Goal: Information Seeking & Learning: Learn about a topic

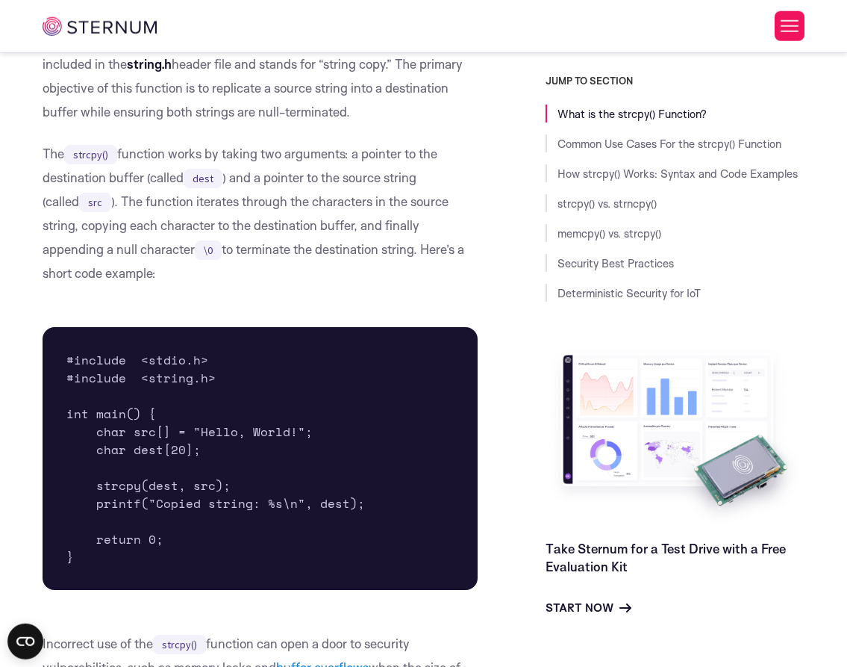
scroll to position [511, 0]
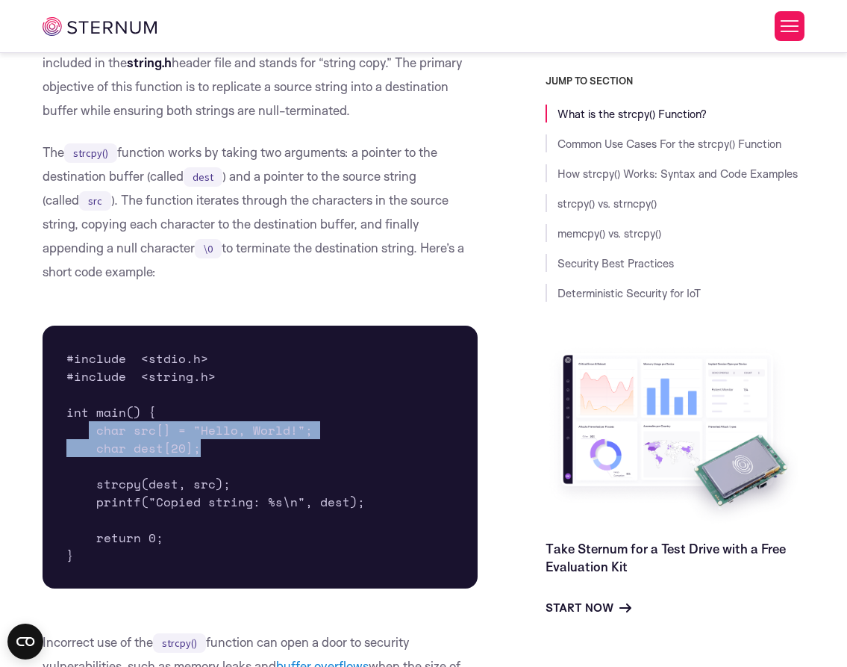
drag, startPoint x: 116, startPoint y: 435, endPoint x: 220, endPoint y: 451, distance: 105.0
click at [220, 451] on pre "#include <stdio.h> #include <string.h> int main() { char src[] = "Hello, World!…" at bounding box center [260, 457] width 435 height 263
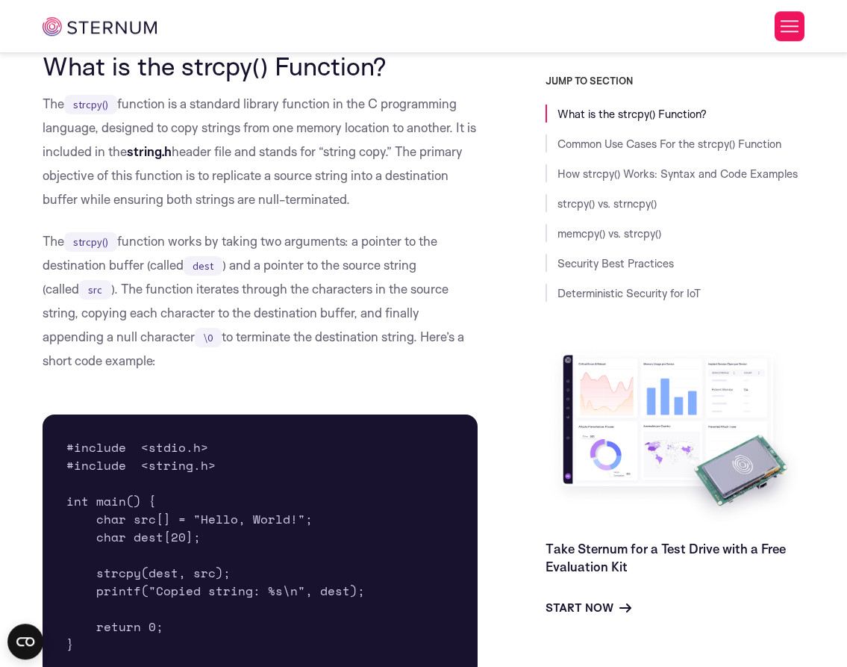
scroll to position [426, 0]
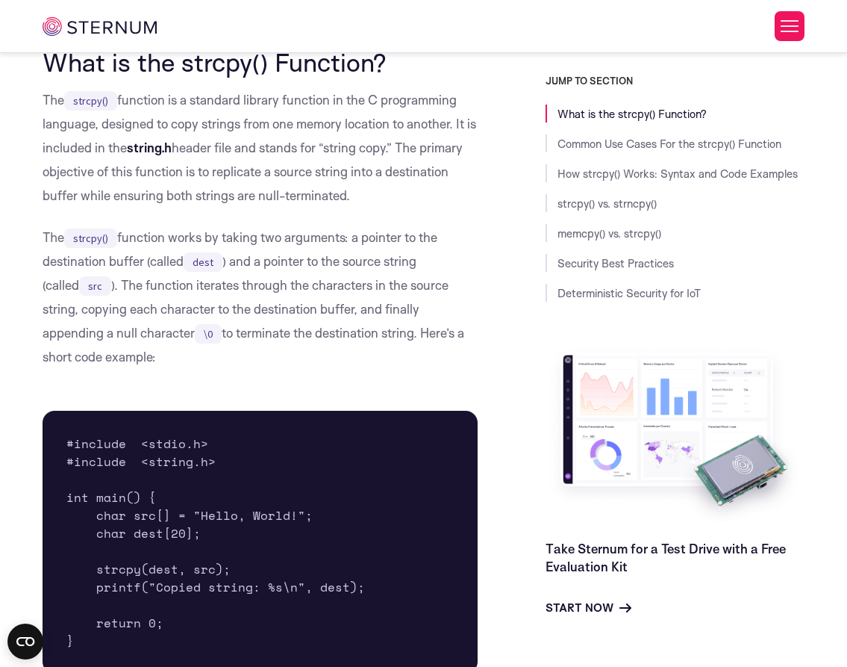
click at [105, 152] on p "The strcpy() function is a standard library function in the C programming langu…" at bounding box center [260, 147] width 435 height 119
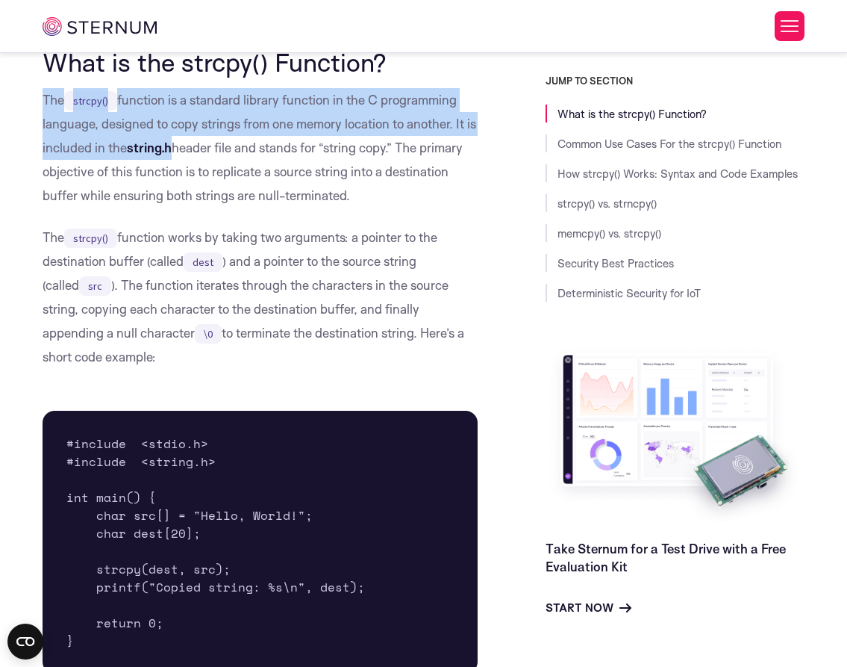
click at [105, 152] on p "The strcpy() function is a standard library function in the C programming langu…" at bounding box center [260, 147] width 435 height 119
click at [102, 150] on p "The strcpy() function is a standard library function in the C programming langu…" at bounding box center [260, 147] width 435 height 119
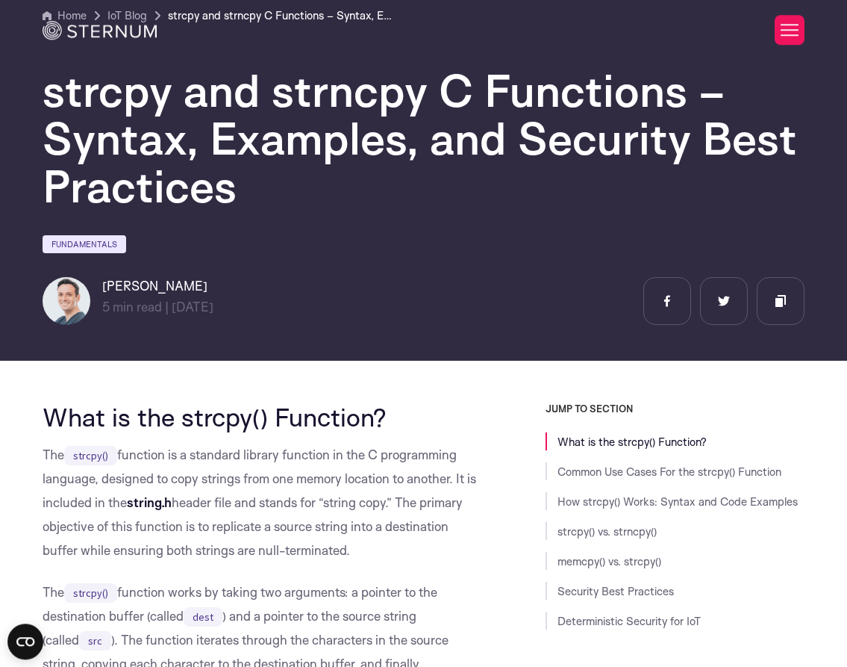
scroll to position [0, 0]
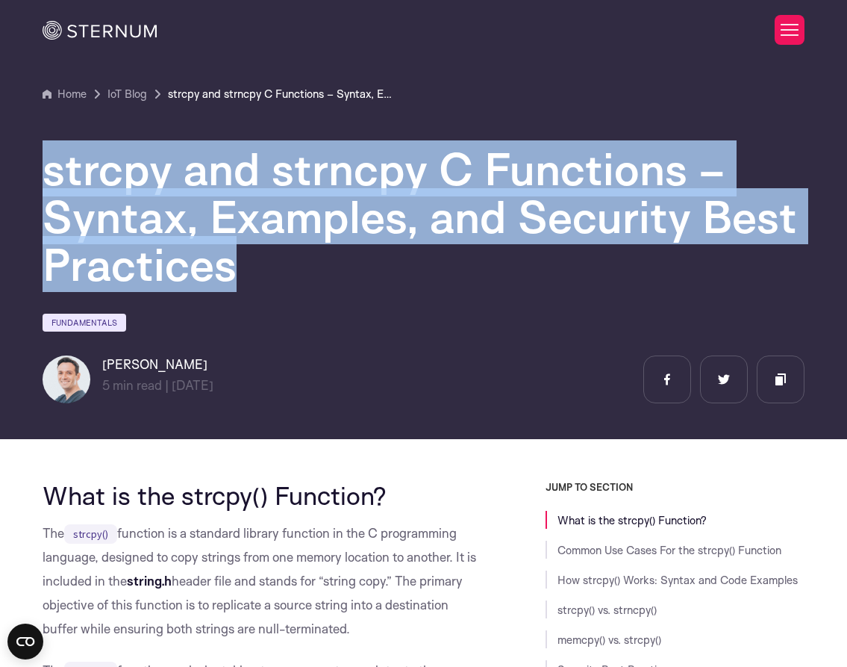
drag, startPoint x: 230, startPoint y: 270, endPoint x: 27, endPoint y: 177, distance: 223.2
click at [20, 176] on section "Home IoT Blog" at bounding box center [423, 214] width 847 height 449
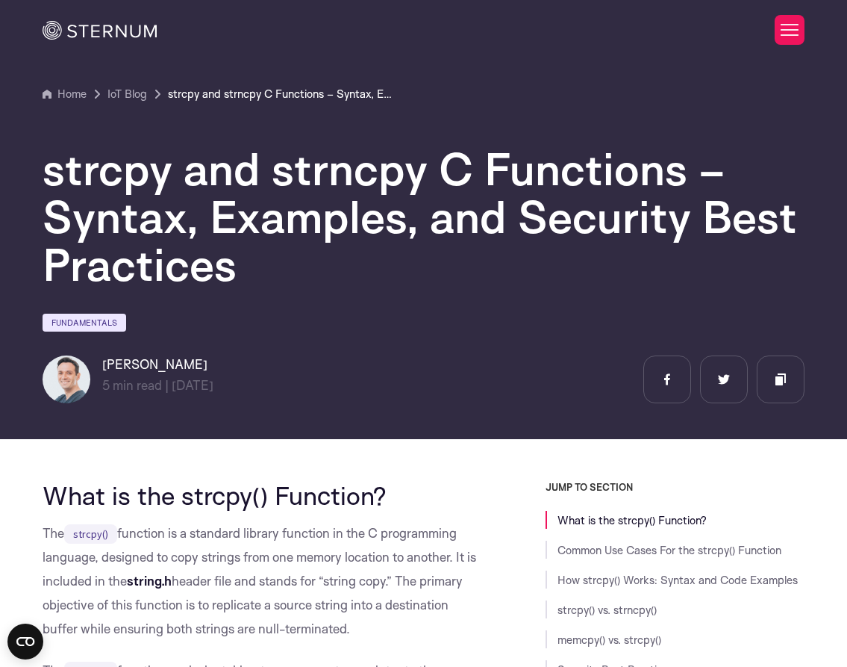
drag, startPoint x: 42, startPoint y: 176, endPoint x: 49, endPoint y: 168, distance: 11.1
click at [47, 170] on div "strcpy and strncpy C Functions – Syntax, Examples, and Security Best Practices …" at bounding box center [423, 253] width 785 height 300
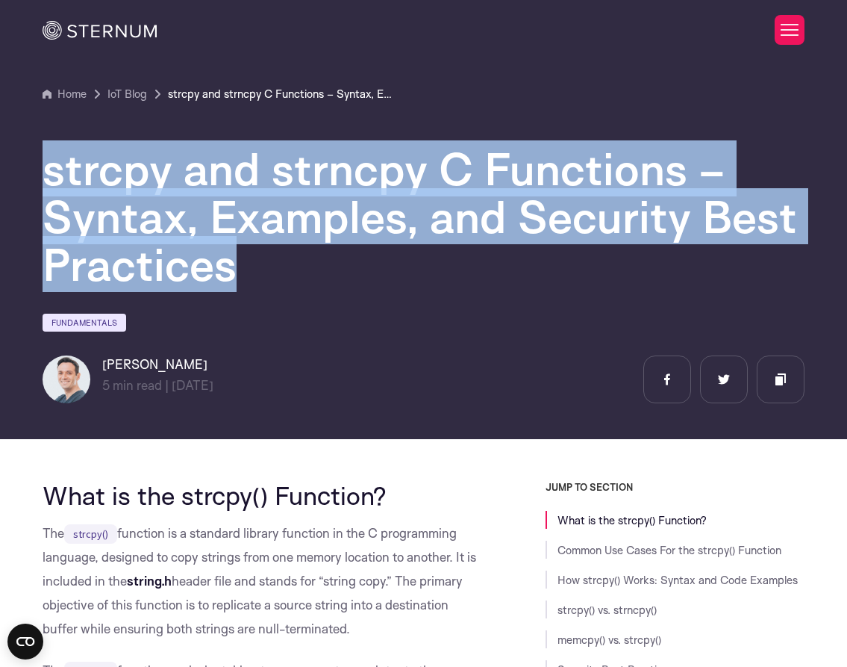
drag, startPoint x: 49, startPoint y: 168, endPoint x: 228, endPoint y: 268, distance: 205.2
click at [228, 268] on h1 "strcpy and strncpy C Functions – Syntax, Examples, and Security Best Practices" at bounding box center [424, 216] width 763 height 143
click at [232, 270] on h1 "strcpy and strncpy C Functions – Syntax, Examples, and Security Best Practices" at bounding box center [424, 216] width 763 height 143
drag, startPoint x: 228, startPoint y: 273, endPoint x: 55, endPoint y: 173, distance: 200.3
click at [55, 173] on h1 "strcpy and strncpy C Functions – Syntax, Examples, and Security Best Practices" at bounding box center [424, 216] width 763 height 143
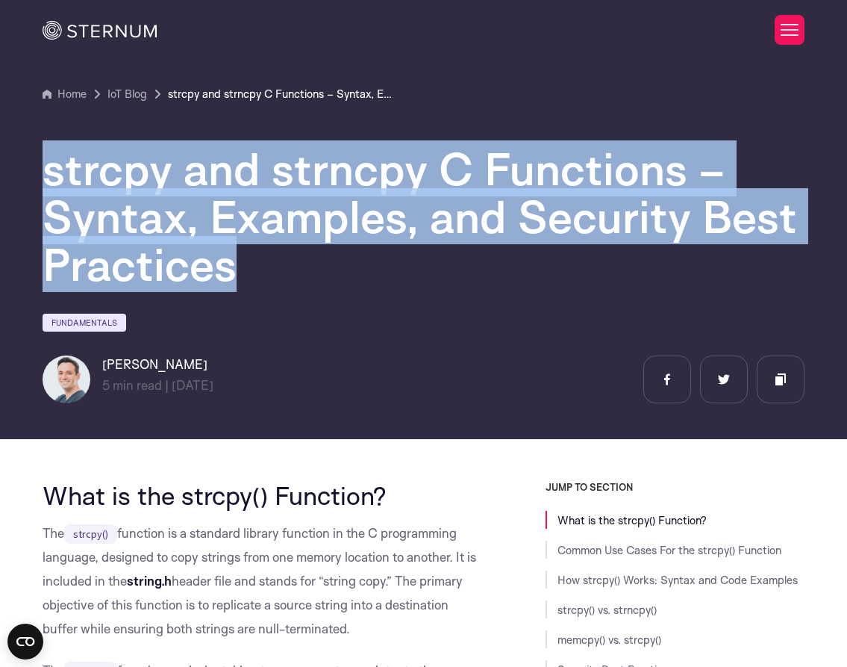
click at [62, 178] on h1 "strcpy and strncpy C Functions – Syntax, Examples, and Security Best Practices" at bounding box center [424, 216] width 763 height 143
drag, startPoint x: 78, startPoint y: 184, endPoint x: 231, endPoint y: 267, distance: 174.1
click at [231, 267] on h1 "strcpy and strncpy C Functions – Syntax, Examples, and Security Best Practices" at bounding box center [424, 216] width 763 height 143
drag, startPoint x: 187, startPoint y: 264, endPoint x: 59, endPoint y: 187, distance: 148.7
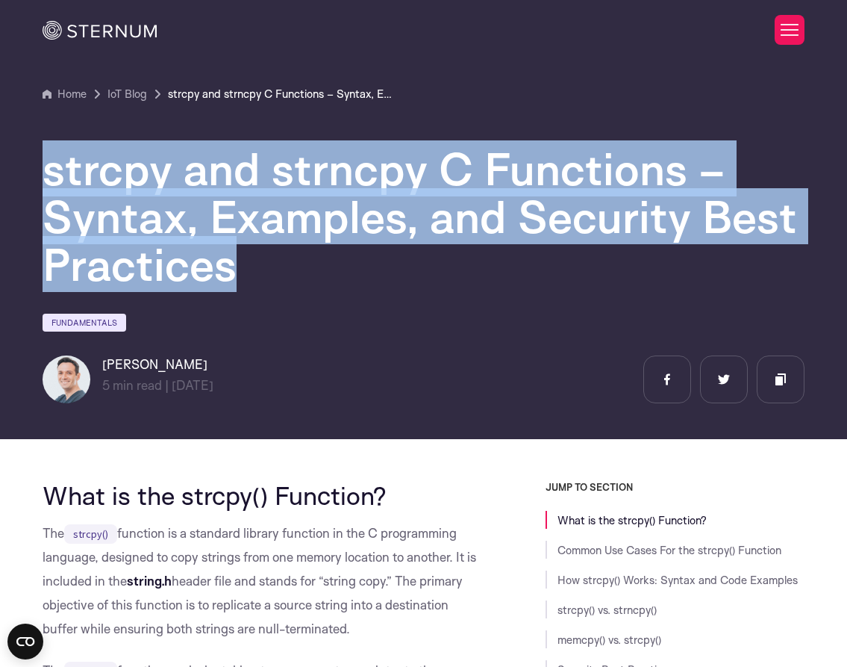
click at [5, 166] on section "Home IoT Blog" at bounding box center [423, 214] width 847 height 449
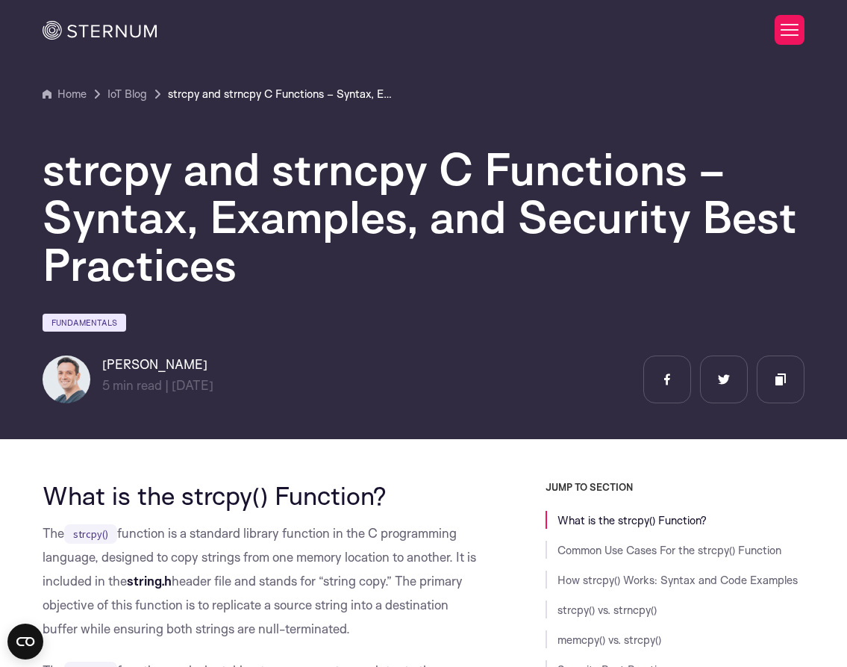
click at [52, 181] on h1 "strcpy and strncpy C Functions – Syntax, Examples, and Security Best Practices" at bounding box center [424, 216] width 763 height 143
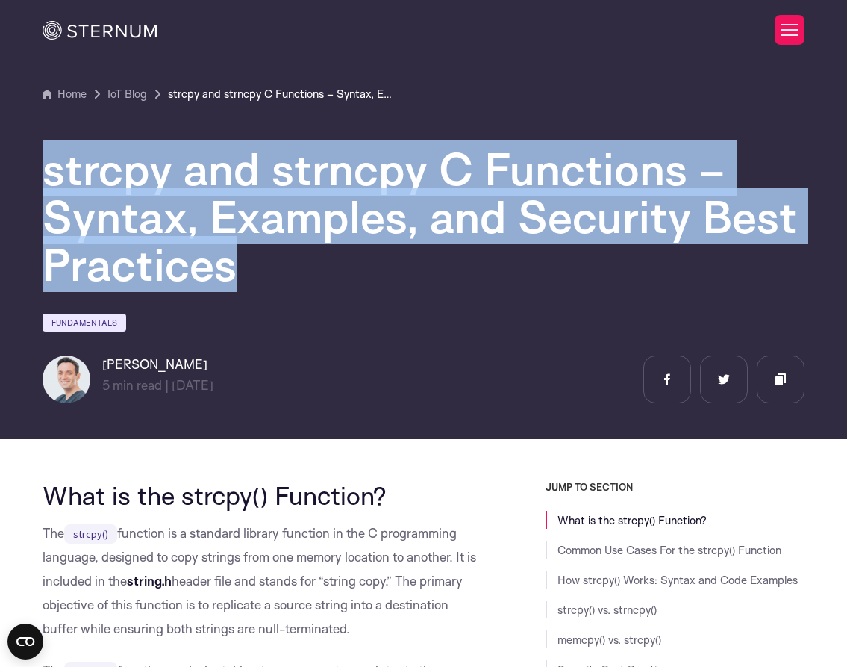
drag, startPoint x: 52, startPoint y: 181, endPoint x: 237, endPoint y: 253, distance: 199.5
click at [228, 258] on h1 "strcpy and strncpy C Functions – Syntax, Examples, and Security Best Practices" at bounding box center [424, 216] width 763 height 143
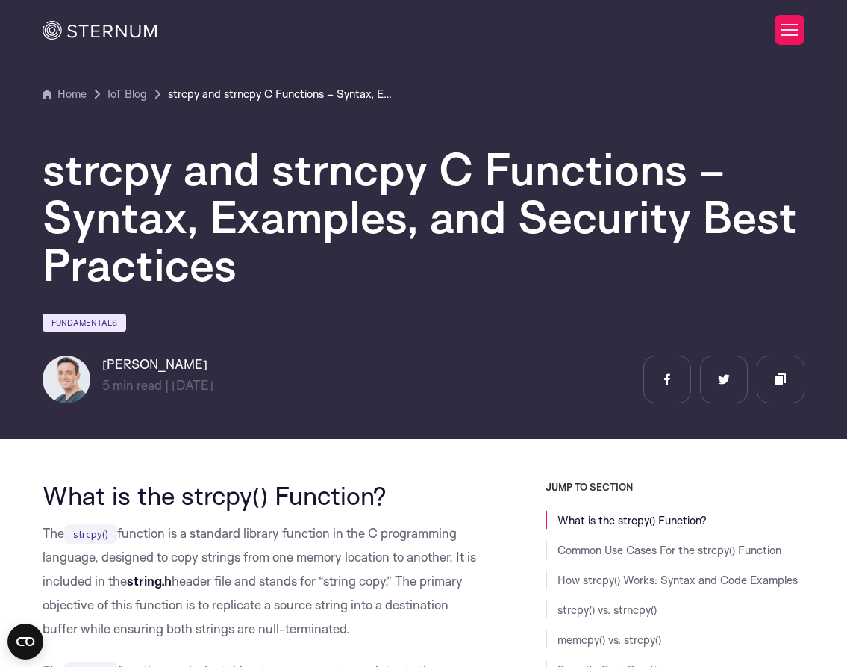
drag, startPoint x: 238, startPoint y: 270, endPoint x: 231, endPoint y: 270, distance: 7.5
click at [236, 270] on h1 "strcpy and strncpy C Functions – Syntax, Examples, and Security Best Practices" at bounding box center [424, 216] width 763 height 143
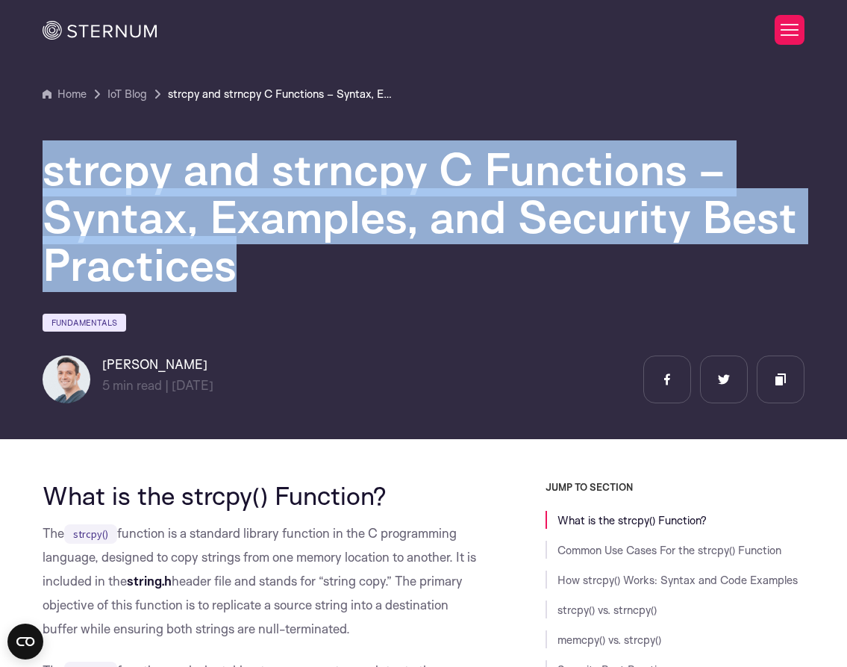
drag, startPoint x: 231, startPoint y: 270, endPoint x: 43, endPoint y: 167, distance: 213.9
click at [43, 167] on h1 "strcpy and strncpy C Functions – Syntax, Examples, and Security Best Practices" at bounding box center [424, 216] width 763 height 143
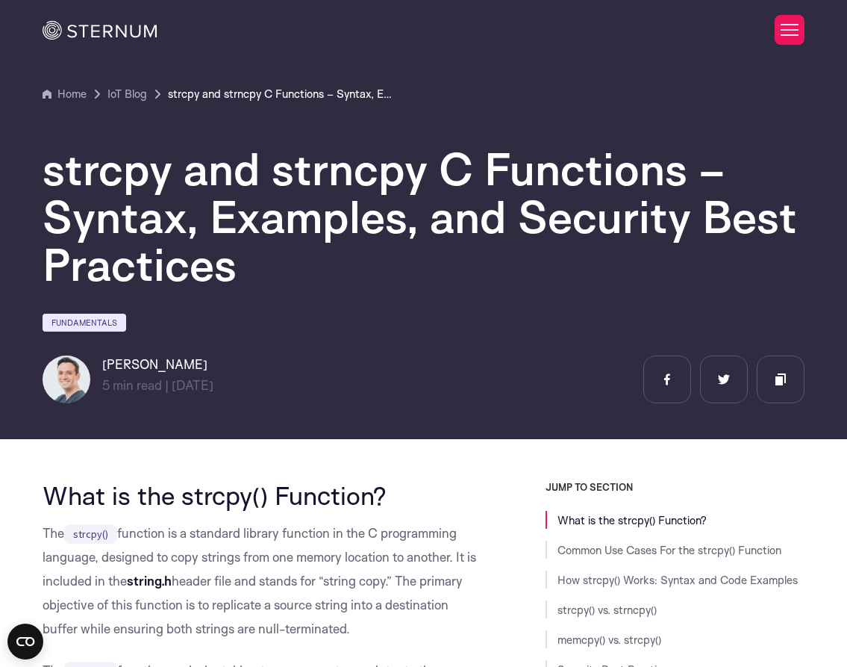
click at [52, 172] on h1 "strcpy and strncpy C Functions – Syntax, Examples, and Security Best Practices" at bounding box center [424, 216] width 763 height 143
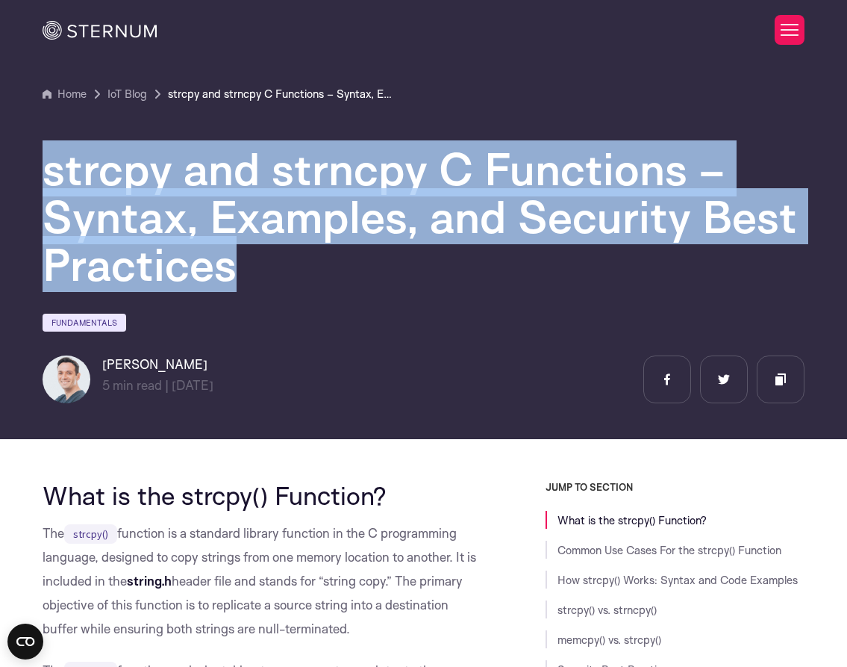
drag, startPoint x: 52, startPoint y: 172, endPoint x: 225, endPoint y: 267, distance: 197.5
click at [226, 267] on h1 "strcpy and strncpy C Functions – Syntax, Examples, and Security Best Practices" at bounding box center [424, 216] width 763 height 143
click at [229, 264] on h1 "strcpy and strncpy C Functions – Syntax, Examples, and Security Best Practices" at bounding box center [424, 216] width 763 height 143
drag, startPoint x: 229, startPoint y: 264, endPoint x: 72, endPoint y: 177, distance: 180.1
click at [72, 177] on h1 "strcpy and strncpy C Functions – Syntax, Examples, and Security Best Practices" at bounding box center [424, 216] width 763 height 143
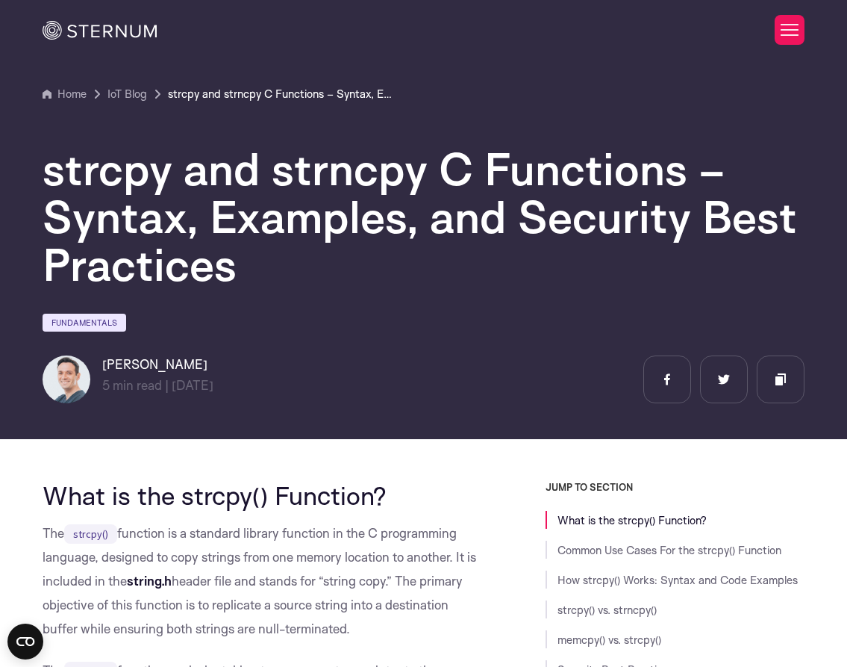
click at [46, 174] on h1 "strcpy and strncpy C Functions – Syntax, Examples, and Security Best Practices" at bounding box center [424, 216] width 763 height 143
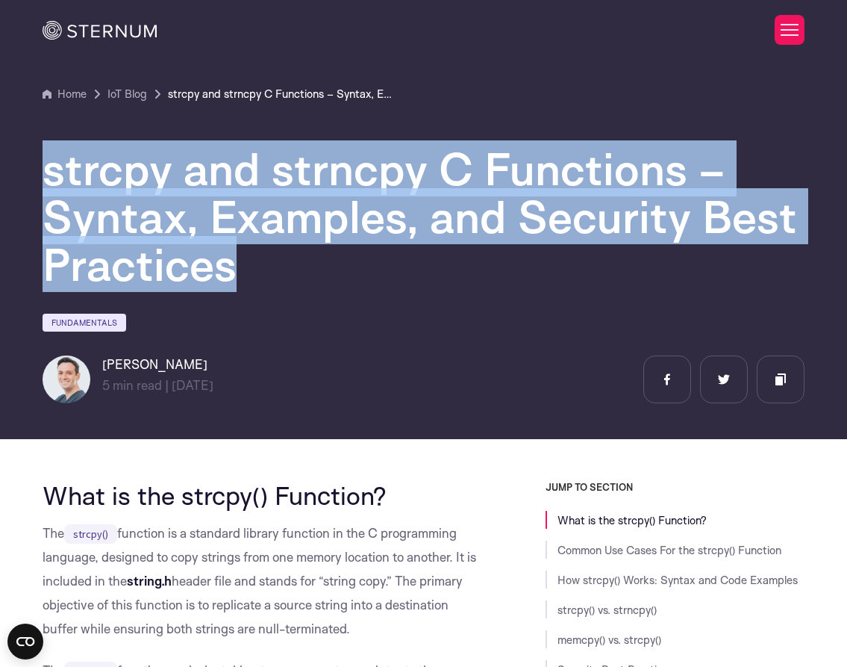
drag, startPoint x: 46, startPoint y: 174, endPoint x: 220, endPoint y: 257, distance: 192.7
click at [237, 263] on h1 "strcpy and strncpy C Functions – Syntax, Examples, and Security Best Practices" at bounding box center [424, 216] width 763 height 143
click at [177, 247] on h1 "strcpy and strncpy C Functions – Syntax, Examples, and Security Best Practices" at bounding box center [424, 216] width 763 height 143
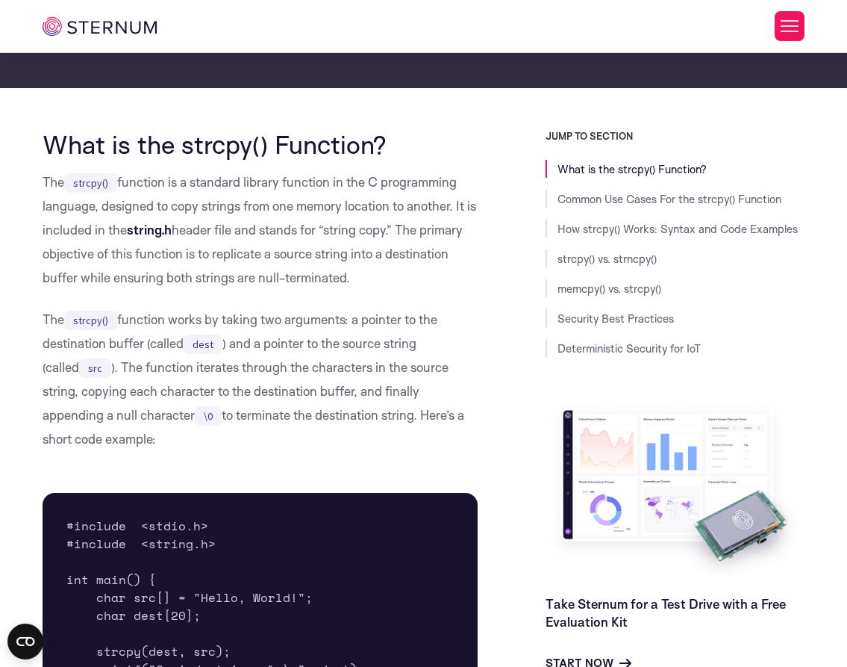
scroll to position [340, 0]
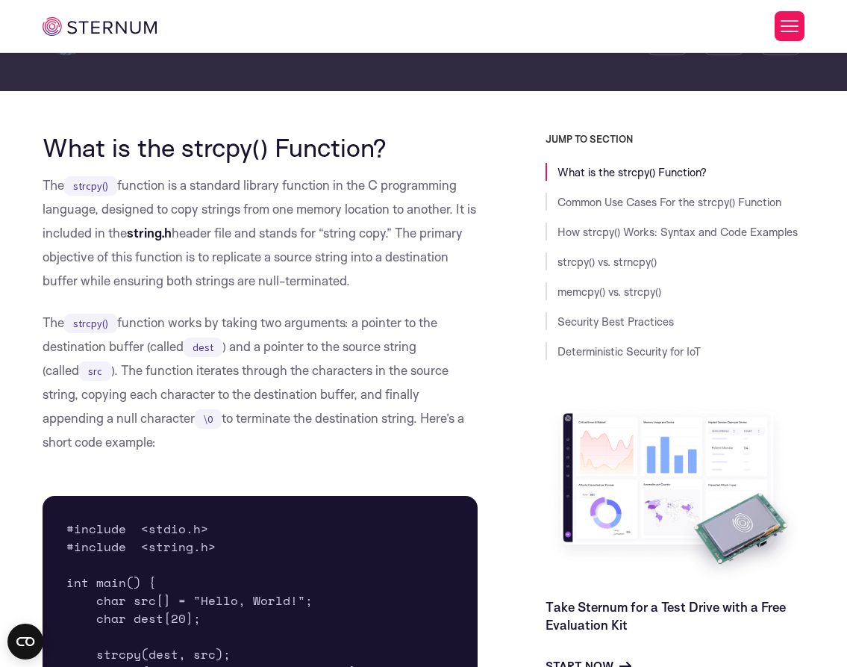
drag, startPoint x: 111, startPoint y: 197, endPoint x: 429, endPoint y: 284, distance: 329.1
click at [421, 281] on p "The strcpy() function is a standard library function in the C programming langu…" at bounding box center [260, 232] width 435 height 119
click at [420, 281] on p "The strcpy() function is a standard library function in the C programming langu…" at bounding box center [260, 232] width 435 height 119
drag, startPoint x: 419, startPoint y: 281, endPoint x: 44, endPoint y: 146, distance: 398.7
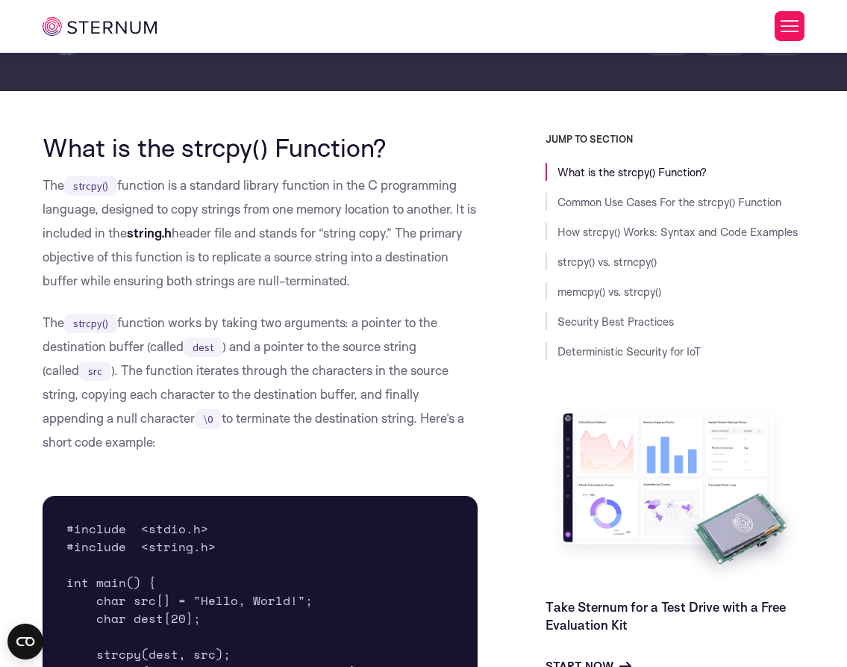
click at [49, 146] on h2 "What is the strcpy() Function?" at bounding box center [260, 147] width 435 height 28
drag, startPoint x: 49, startPoint y: 146, endPoint x: 422, endPoint y: 281, distance: 397.0
click at [387, 281] on p "The strcpy() function is a standard library function in the C programming langu…" at bounding box center [260, 232] width 435 height 119
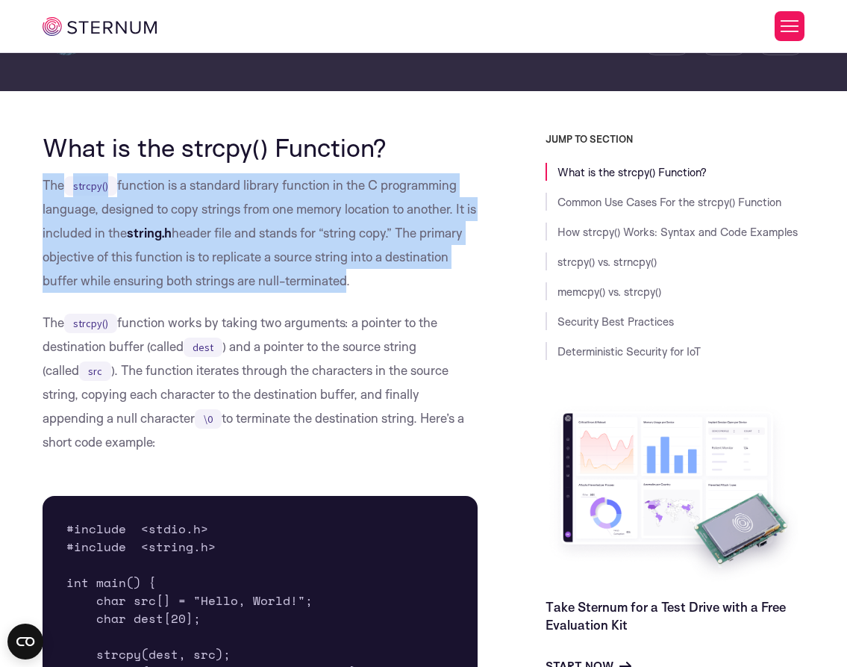
drag, startPoint x: 390, startPoint y: 280, endPoint x: 202, endPoint y: 243, distance: 191.8
click at [55, 175] on p "The strcpy() function is a standard library function in the C programming langu…" at bounding box center [260, 232] width 435 height 119
drag, startPoint x: 426, startPoint y: 280, endPoint x: 46, endPoint y: 158, distance: 399.0
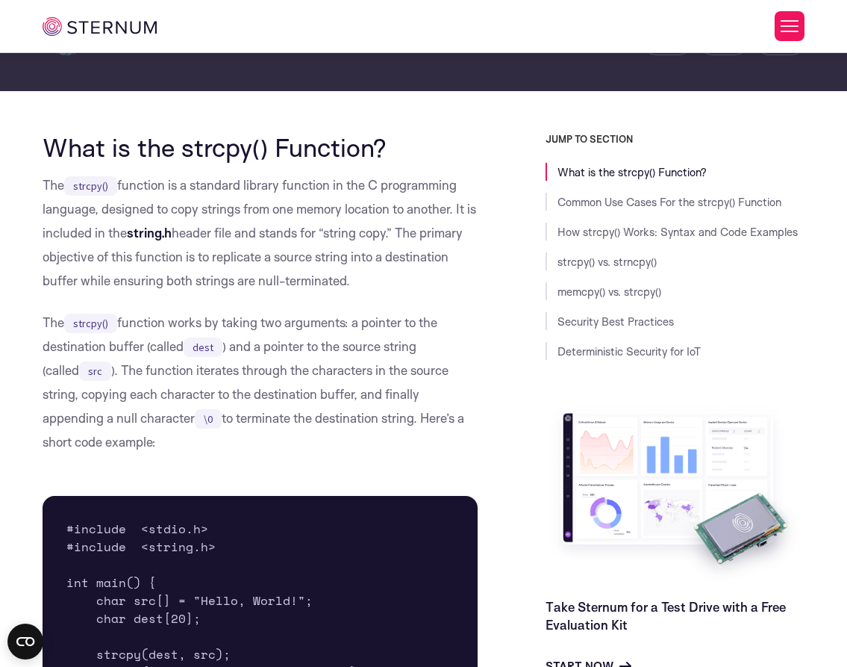
click at [53, 161] on h2 "What is the strcpy() Function?" at bounding box center [260, 147] width 435 height 28
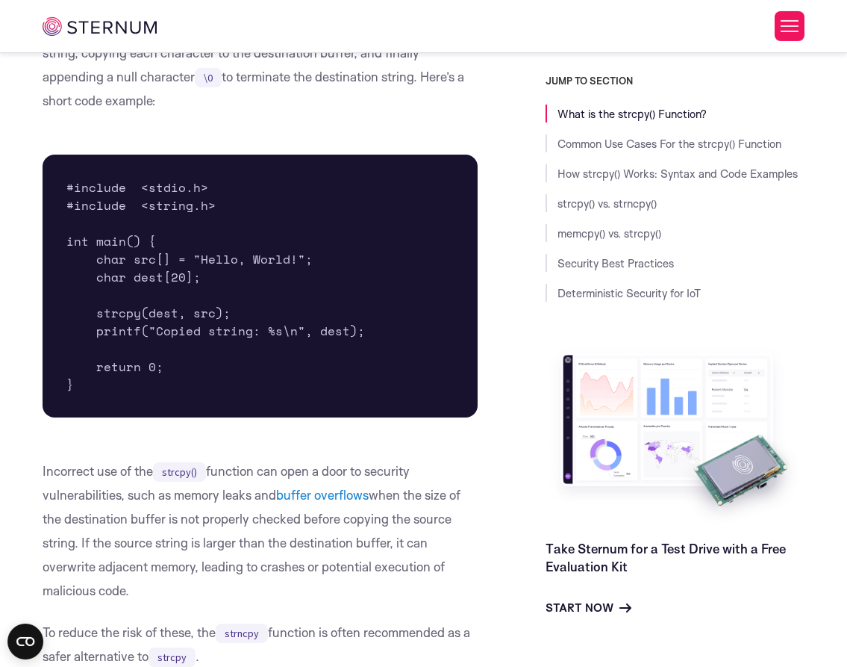
scroll to position [681, 0]
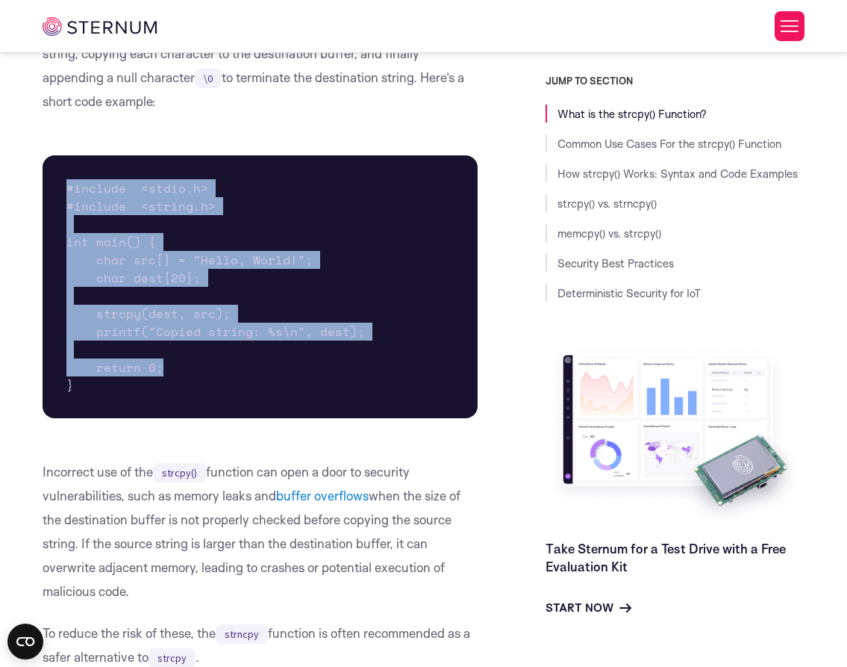
drag, startPoint x: 163, startPoint y: 370, endPoint x: 86, endPoint y: 217, distance: 171.3
click at [57, 191] on pre "#include <stdio.h> #include <string.h> int main() { char src[] = "Hello, World!…" at bounding box center [260, 286] width 435 height 263
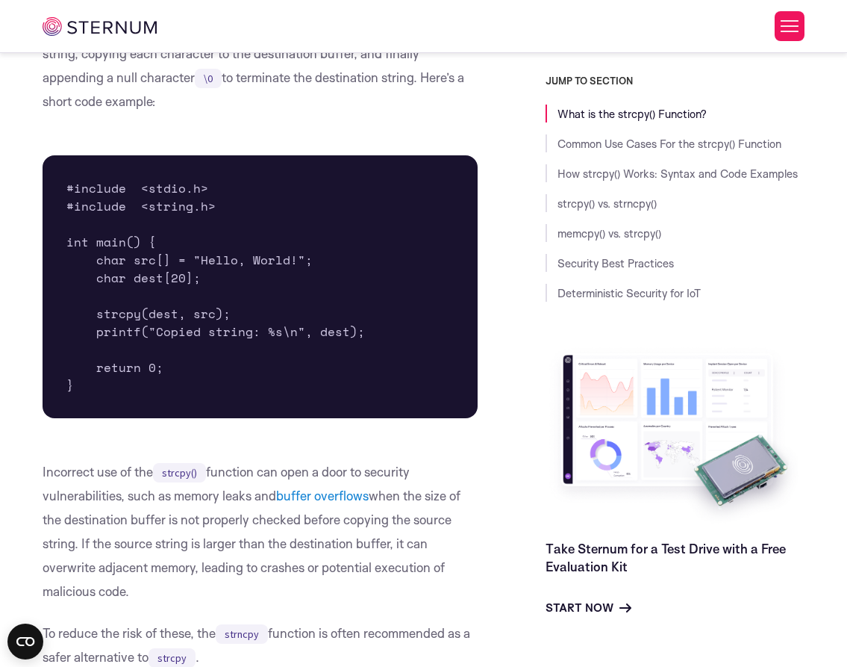
click at [96, 292] on pre "#include <stdio.h> #include <string.h> int main() { char src[] = "Hello, World!…" at bounding box center [260, 286] width 435 height 263
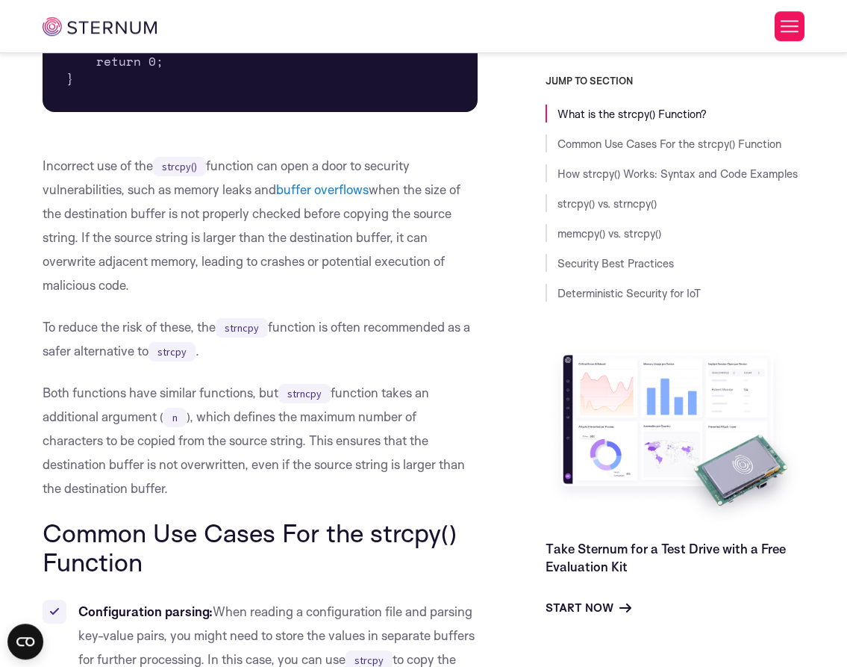
scroll to position [1021, 0]
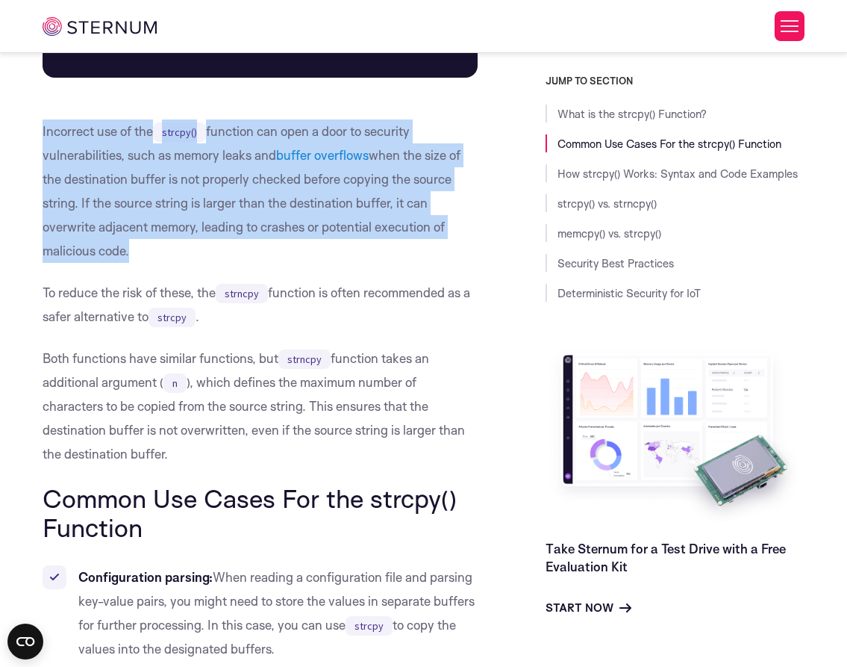
drag, startPoint x: 46, startPoint y: 131, endPoint x: 119, endPoint y: 254, distance: 142.6
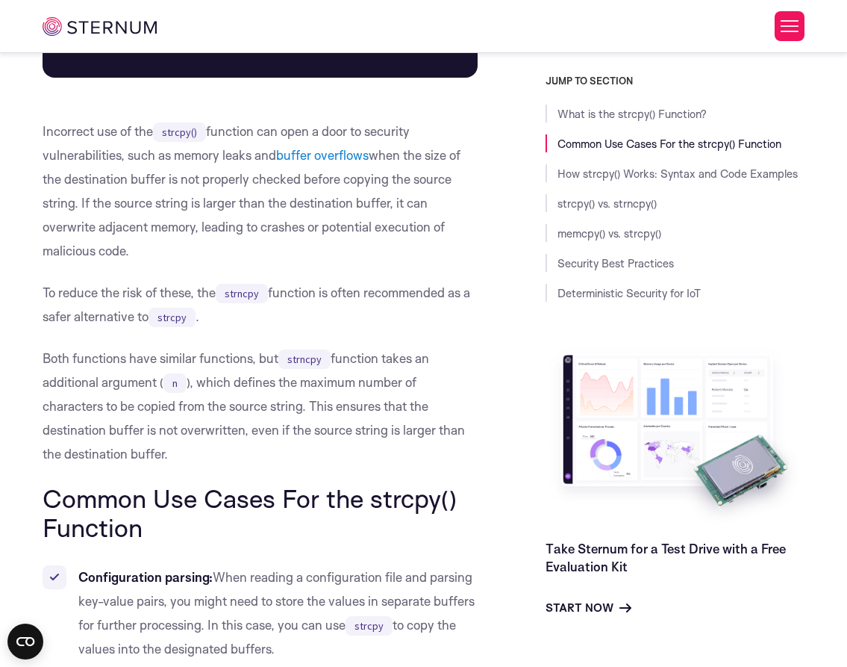
click at [127, 248] on p "Incorrect use of the strcpy() function can open a door to security vulnerabilit…" at bounding box center [260, 190] width 435 height 143
drag, startPoint x: 131, startPoint y: 251, endPoint x: 37, endPoint y: 126, distance: 155.7
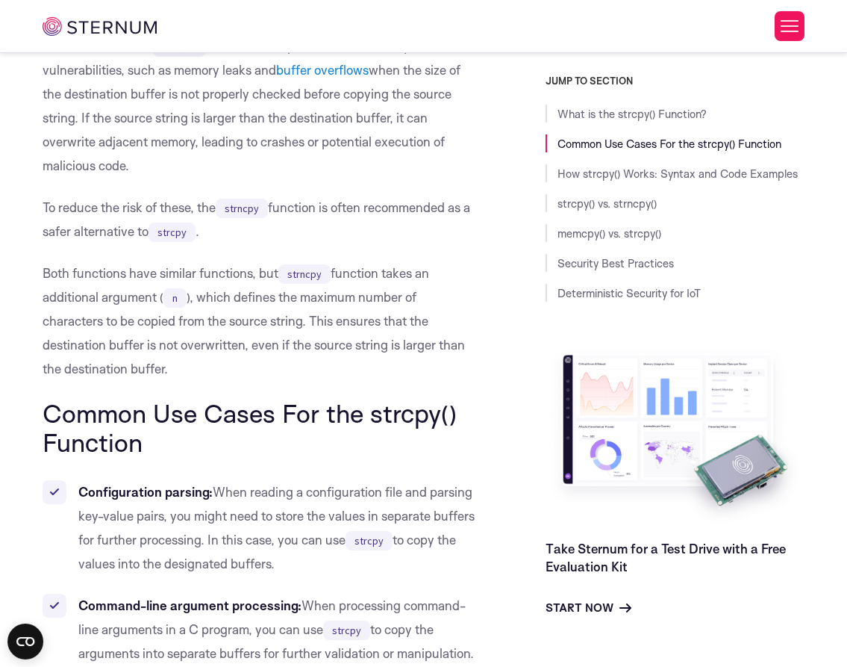
scroll to position [1277, 0]
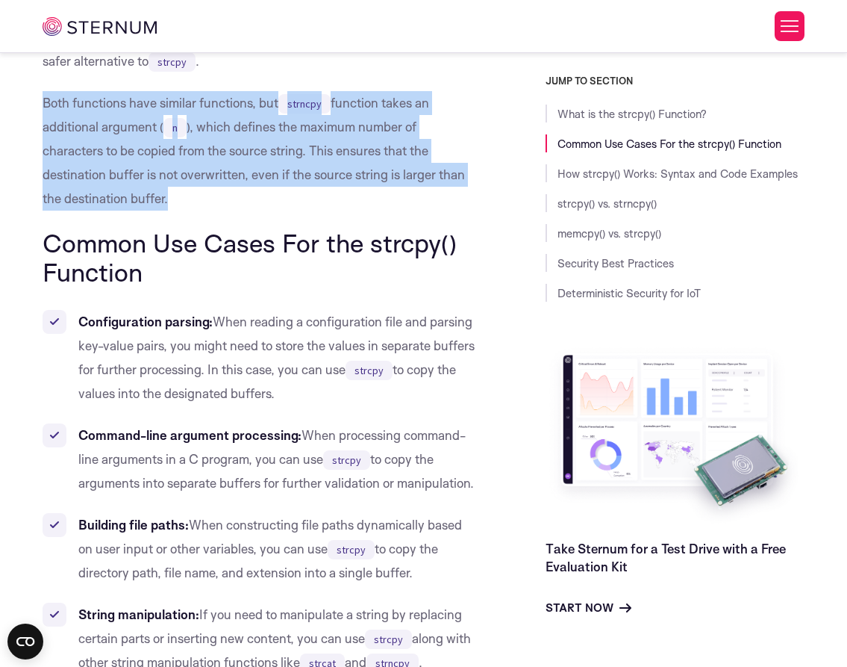
drag, startPoint x: 40, startPoint y: 105, endPoint x: 178, endPoint y: 203, distance: 170.3
click at [169, 201] on p "Both functions have similar functions, but strncpy function takes an additional…" at bounding box center [260, 150] width 435 height 119
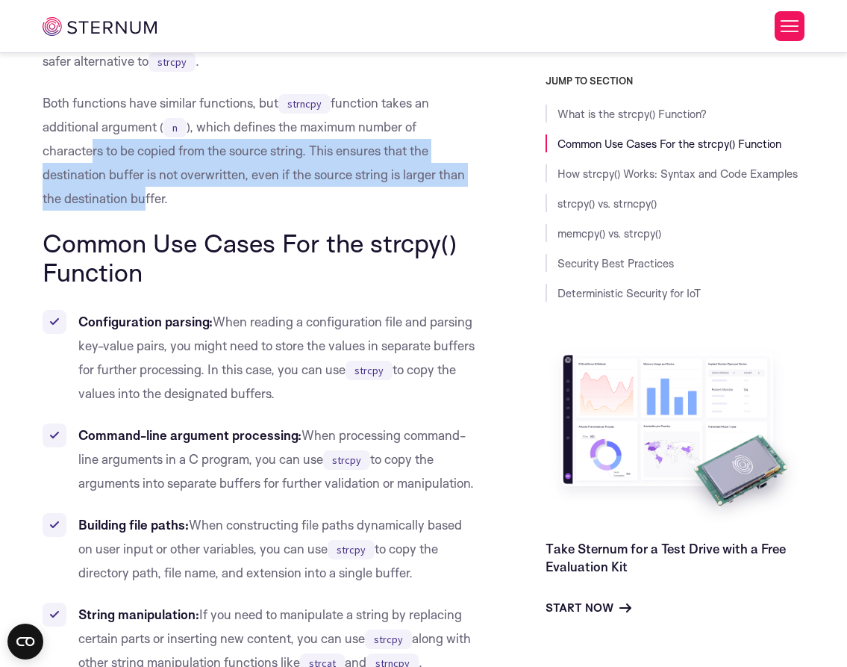
drag, startPoint x: 134, startPoint y: 185, endPoint x: 154, endPoint y: 192, distance: 20.5
click at [93, 150] on p "Both functions have similar functions, but strncpy function takes an additional…" at bounding box center [260, 150] width 435 height 119
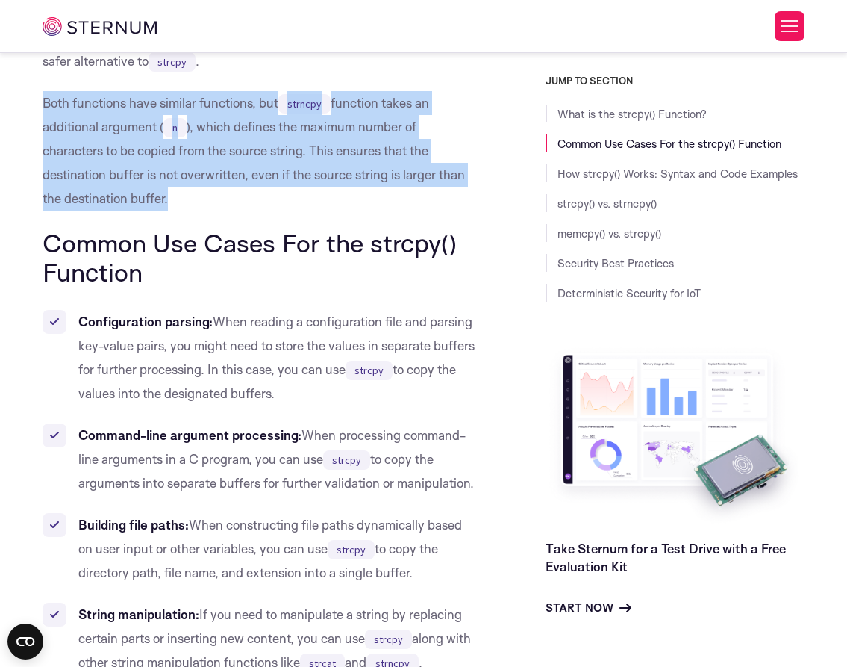
drag, startPoint x: 150, startPoint y: 193, endPoint x: 26, endPoint y: 97, distance: 157.0
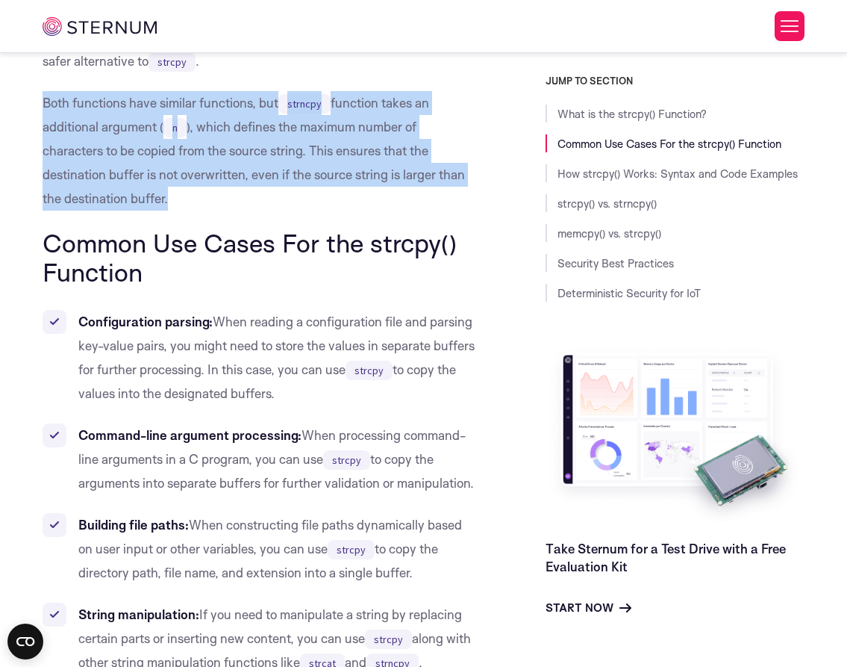
drag, startPoint x: 47, startPoint y: 106, endPoint x: 170, endPoint y: 205, distance: 157.8
click at [176, 211] on p "Both functions have similar functions, but strncpy function takes an additional…" at bounding box center [260, 150] width 435 height 119
click at [169, 204] on p "Both functions have similar functions, but strncpy function takes an additional…" at bounding box center [260, 150] width 435 height 119
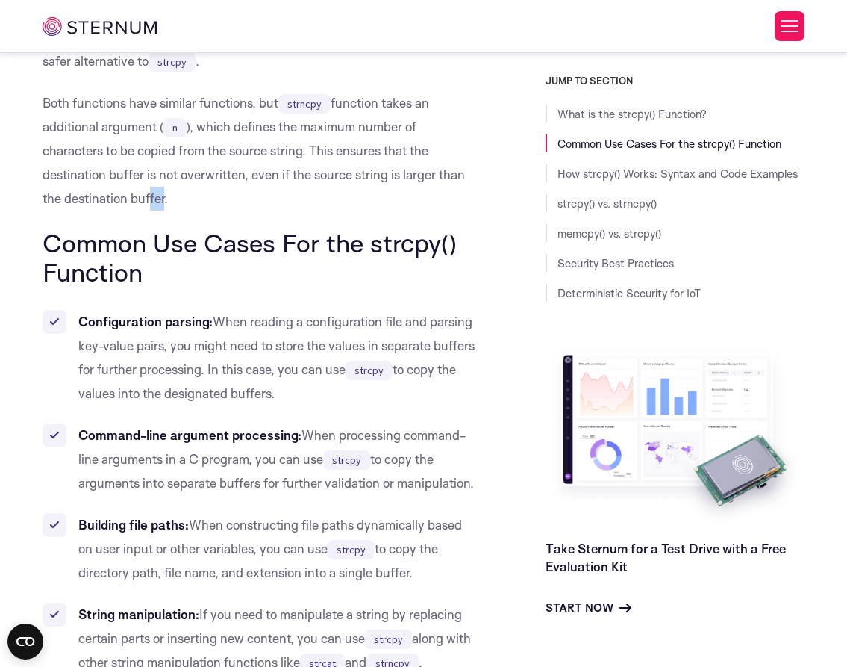
click at [161, 193] on p "Both functions have similar functions, but strncpy function takes an additional…" at bounding box center [260, 150] width 435 height 119
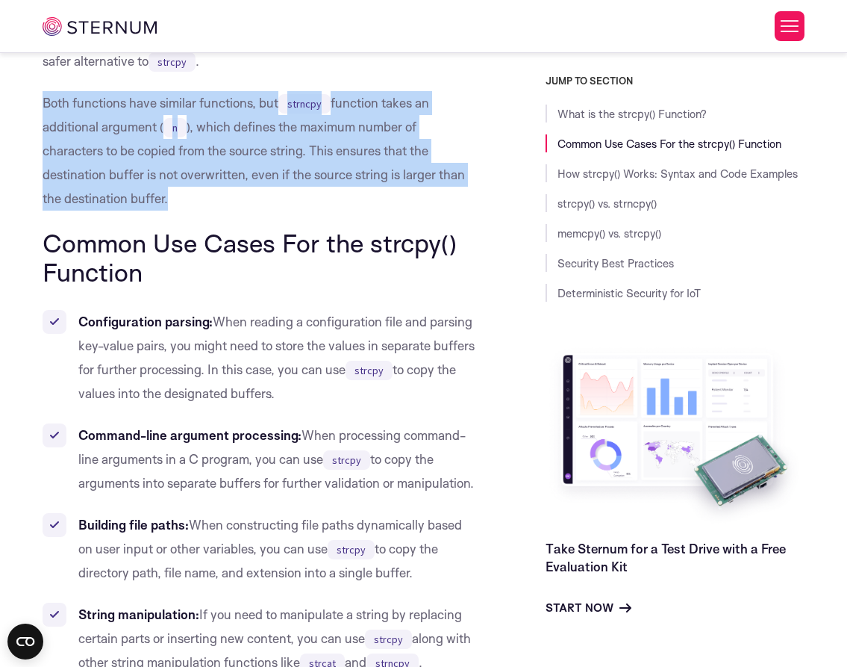
drag, startPoint x: 172, startPoint y: 200, endPoint x: 29, endPoint y: 106, distance: 170.8
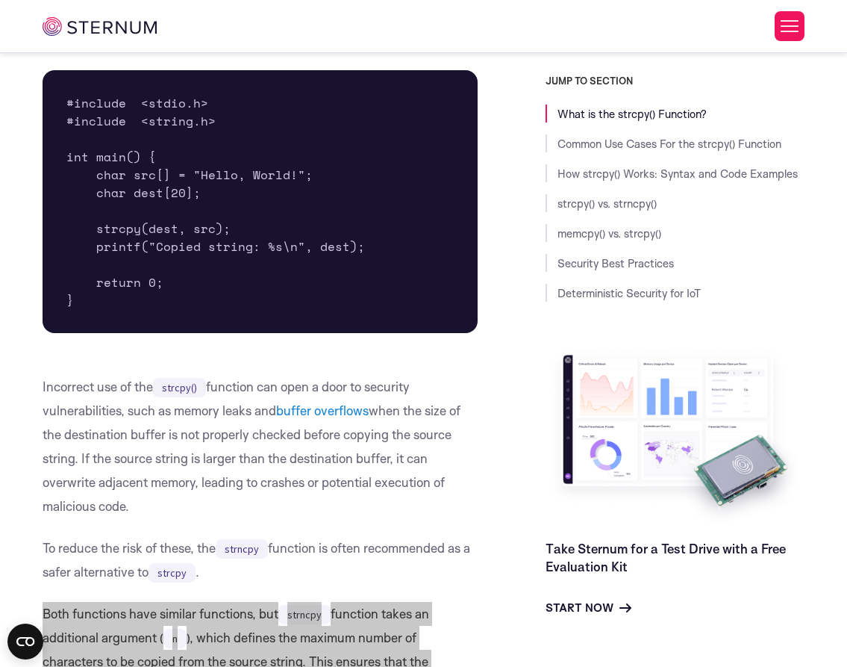
scroll to position [1021, 0]
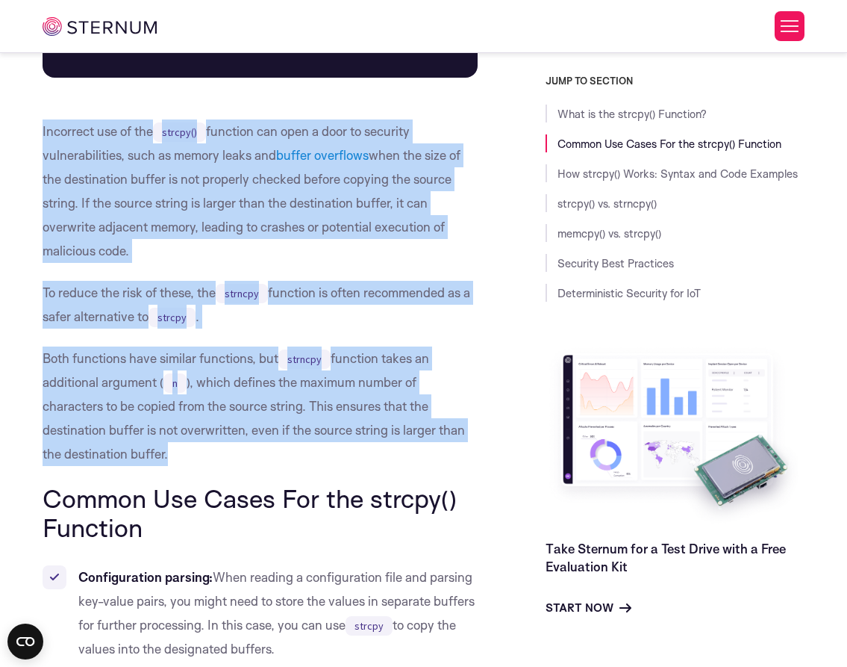
drag, startPoint x: 177, startPoint y: 445, endPoint x: 41, endPoint y: 108, distance: 363.1
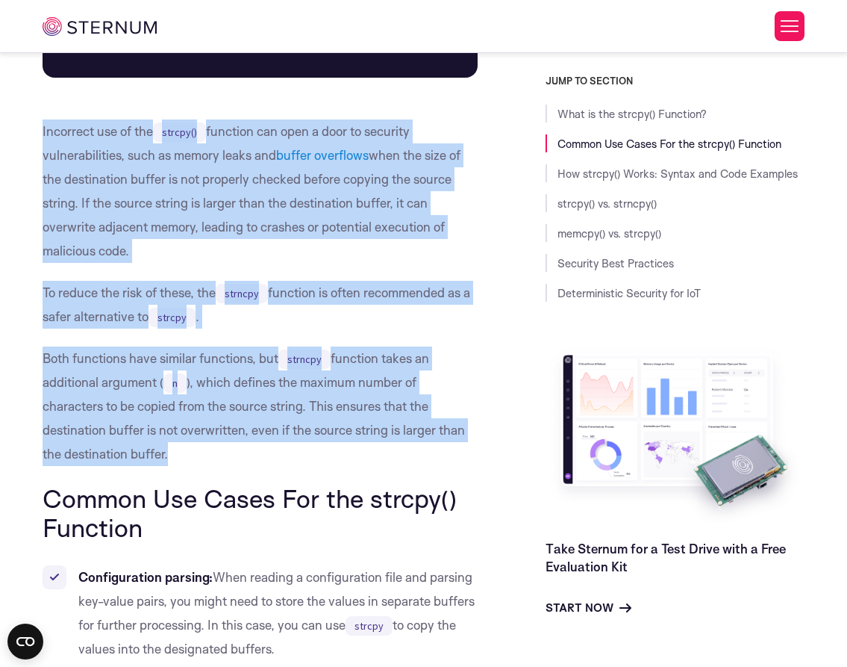
drag, startPoint x: 35, startPoint y: 129, endPoint x: 167, endPoint y: 465, distance: 361.0
click at [167, 465] on p "Both functions have similar functions, but strncpy function takes an additional…" at bounding box center [260, 405] width 435 height 119
drag, startPoint x: 172, startPoint y: 458, endPoint x: 29, endPoint y: 118, distance: 369.1
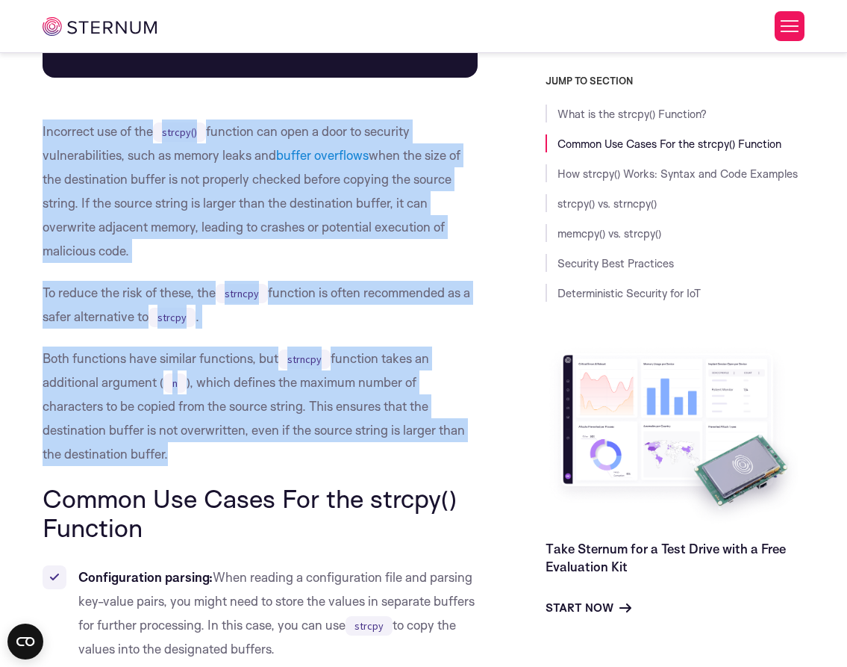
drag, startPoint x: 29, startPoint y: 118, endPoint x: 178, endPoint y: 467, distance: 379.3
click at [181, 455] on p "Both functions have similar functions, but strncpy function takes an additional…" at bounding box center [260, 405] width 435 height 119
drag, startPoint x: 181, startPoint y: 455, endPoint x: 31, endPoint y: 128, distance: 360.2
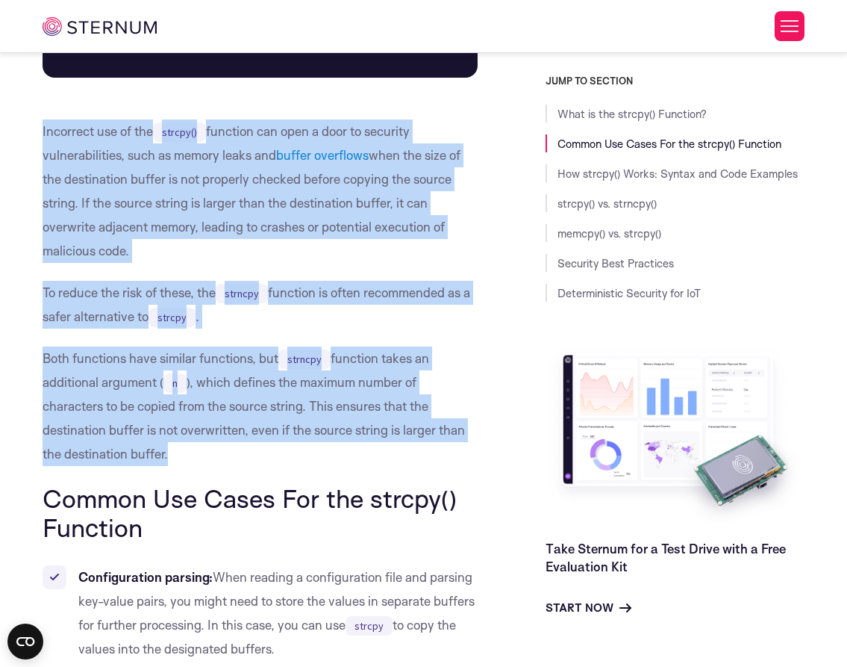
drag, startPoint x: 31, startPoint y: 128, endPoint x: 172, endPoint y: 460, distance: 360.7
click at [175, 457] on p "Both functions have similar functions, but strncpy function takes an additional…" at bounding box center [260, 405] width 435 height 119
drag, startPoint x: 175, startPoint y: 457, endPoint x: 38, endPoint y: 109, distance: 373.8
